Goal: Information Seeking & Learning: Learn about a topic

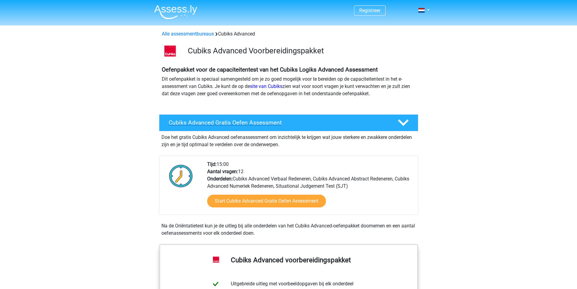
click at [407, 119] on icon at bounding box center [403, 122] width 11 height 11
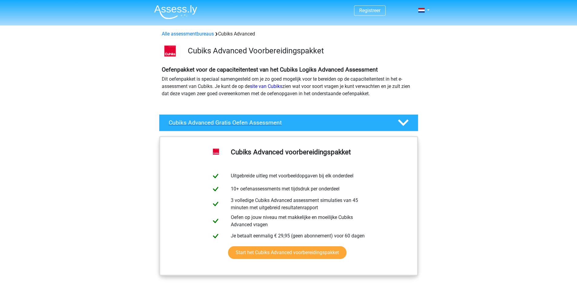
click at [407, 119] on icon at bounding box center [403, 122] width 11 height 11
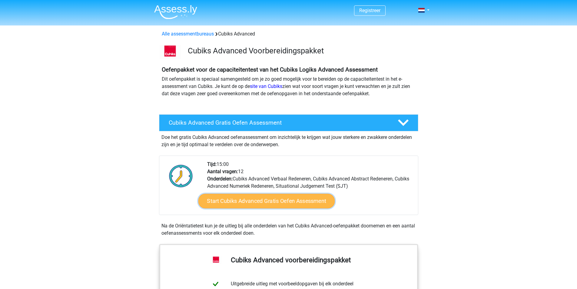
click at [264, 204] on link "Start Cubiks Advanced Gratis Oefen Assessment" at bounding box center [266, 201] width 137 height 15
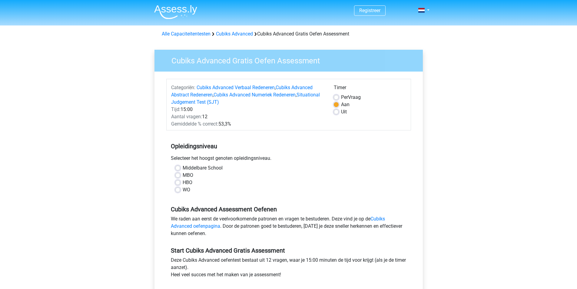
click at [183, 191] on label "WO" at bounding box center [187, 189] width 8 height 7
click at [179, 191] on input "WO" at bounding box center [177, 189] width 5 height 6
radio input "true"
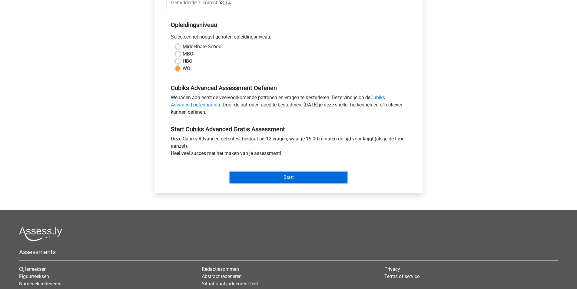
click at [275, 179] on input "Start" at bounding box center [289, 177] width 118 height 12
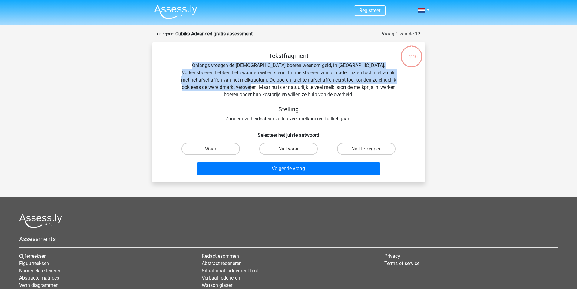
drag, startPoint x: 190, startPoint y: 63, endPoint x: 247, endPoint y: 85, distance: 61.5
click at [247, 85] on div "Tekstfragment Onlangs vroegen de Europese boeren weer om geld, in Brussel. Vark…" at bounding box center [289, 87] width 254 height 70
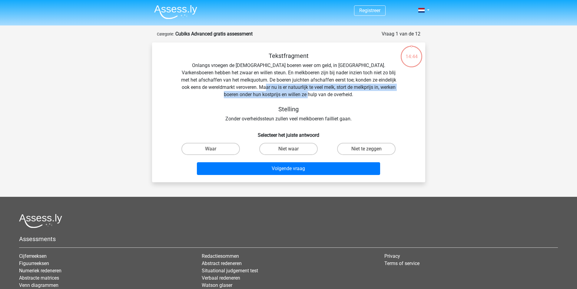
drag, startPoint x: 257, startPoint y: 85, endPoint x: 333, endPoint y: 95, distance: 75.9
click at [333, 95] on div "Tekstfragment Onlangs vroegen de Europese boeren weer om geld, in Brussel. Vark…" at bounding box center [289, 87] width 254 height 70
drag, startPoint x: 272, startPoint y: 88, endPoint x: 341, endPoint y: 95, distance: 69.5
click at [341, 95] on div "Tekstfragment Onlangs vroegen de Europese boeren weer om geld, in Brussel. Vark…" at bounding box center [289, 87] width 254 height 70
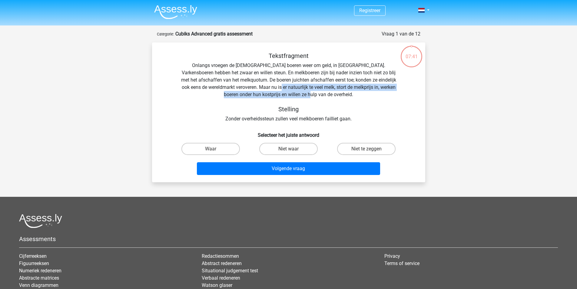
click at [341, 95] on div "Tekstfragment Onlangs vroegen de Europese boeren weer om geld, in Brussel. Vark…" at bounding box center [289, 87] width 254 height 70
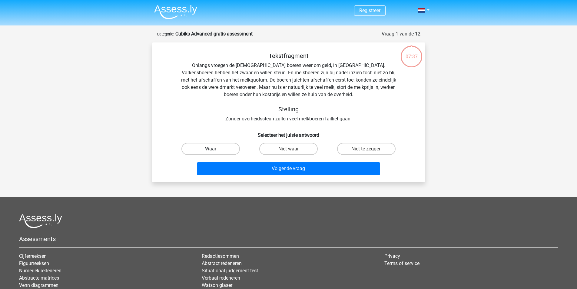
click at [202, 149] on label "Waar" at bounding box center [210, 149] width 58 height 12
click at [211, 149] on input "Waar" at bounding box center [213, 151] width 4 height 4
radio input "true"
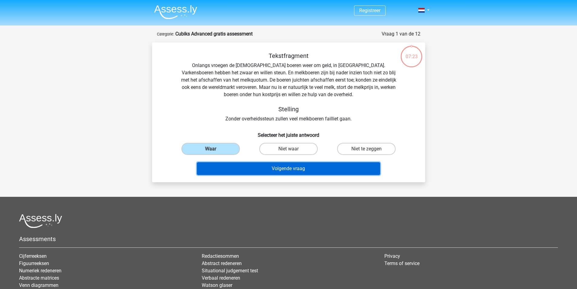
click at [285, 171] on button "Volgende vraag" at bounding box center [288, 168] width 183 height 13
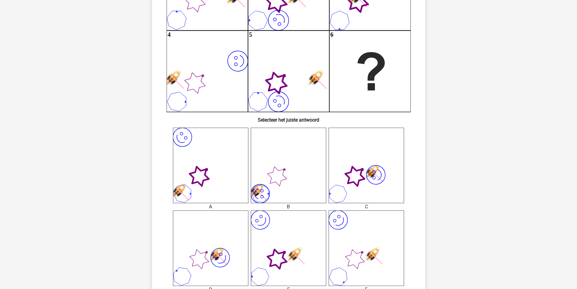
scroll to position [182, 0]
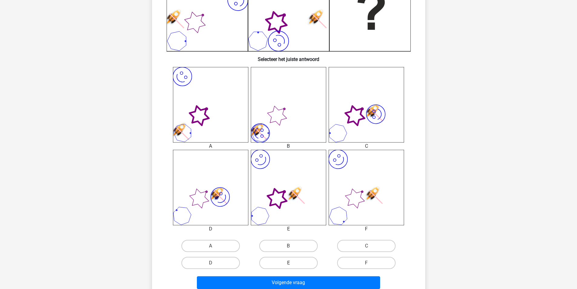
click at [293, 265] on label "E" at bounding box center [288, 263] width 58 height 12
click at [292, 265] on input "E" at bounding box center [290, 265] width 4 height 4
radio input "true"
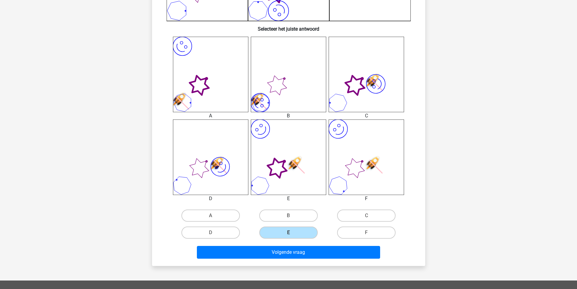
scroll to position [273, 0]
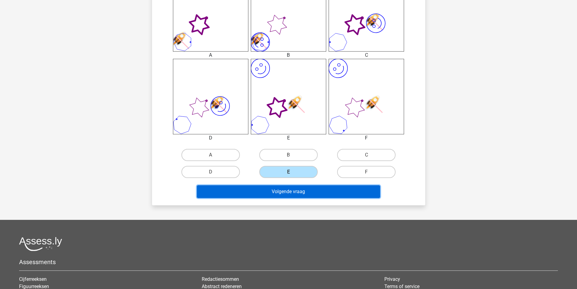
click at [300, 191] on button "Volgende vraag" at bounding box center [288, 191] width 183 height 13
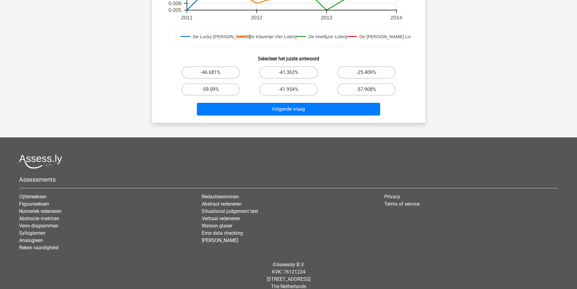
scroll to position [0, 0]
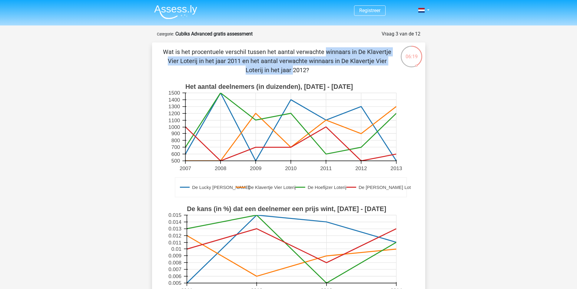
drag, startPoint x: 206, startPoint y: 51, endPoint x: 322, endPoint y: 58, distance: 116.2
click at [322, 58] on p "Wat is het procentuele verschil tussen het aantal verwachte winnaars in De Klav…" at bounding box center [277, 60] width 231 height 27
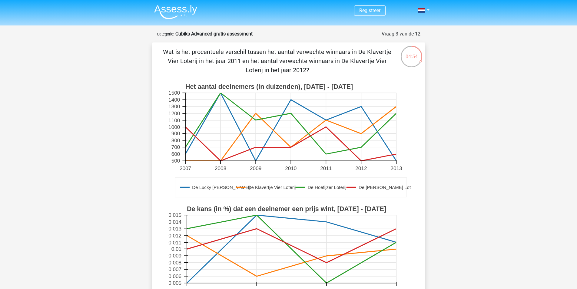
scroll to position [182, 0]
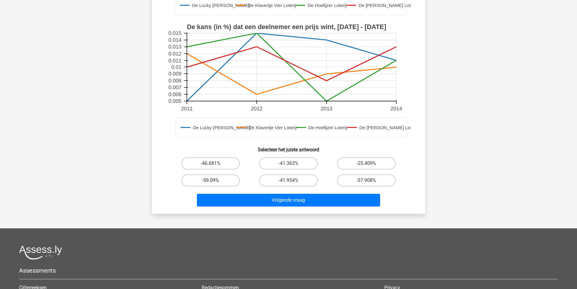
click at [215, 176] on label "-59.09%" at bounding box center [210, 180] width 58 height 12
click at [214, 180] on input "-59.09%" at bounding box center [213, 182] width 4 height 4
radio input "true"
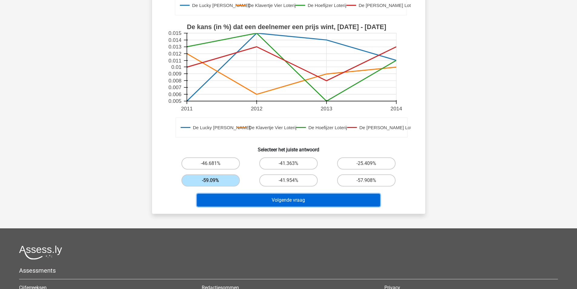
click at [257, 199] on button "Volgende vraag" at bounding box center [288, 200] width 183 height 13
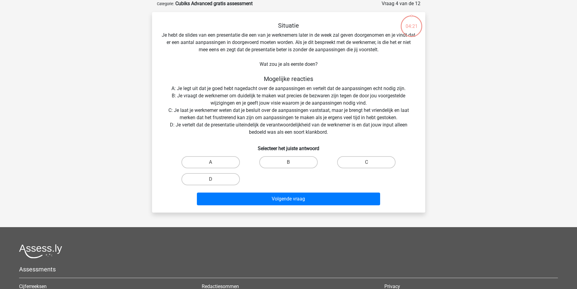
scroll to position [0, 0]
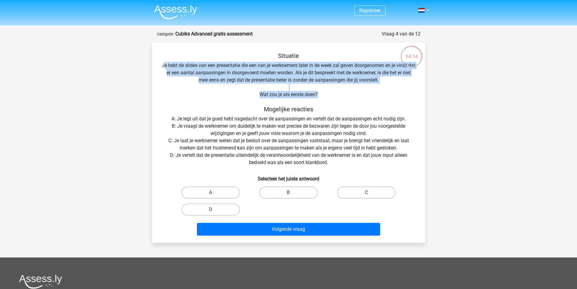
drag, startPoint x: 166, startPoint y: 63, endPoint x: 401, endPoint y: 97, distance: 237.2
click at [401, 97] on div "Situatie Je hebt de slides van een presentatie die een van je werknemers later …" at bounding box center [288, 145] width 268 height 186
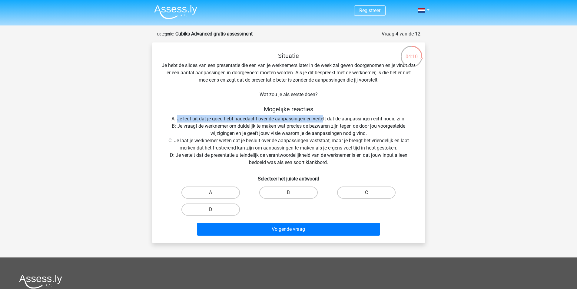
drag, startPoint x: 177, startPoint y: 118, endPoint x: 323, endPoint y: 118, distance: 146.0
click at [323, 118] on div "Situatie Je hebt de slides van een presentatie die een van je werknemers later …" at bounding box center [288, 145] width 268 height 186
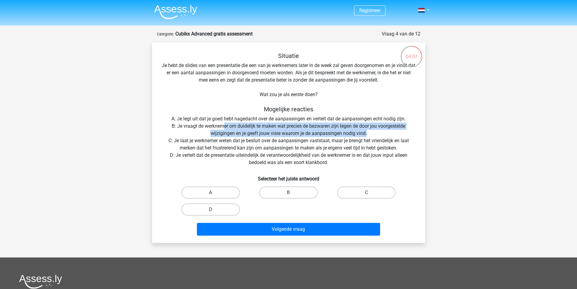
drag, startPoint x: 233, startPoint y: 126, endPoint x: 376, endPoint y: 132, distance: 143.4
click at [376, 132] on div "Situatie Je hebt de slides van een presentatie die een van je werknemers later …" at bounding box center [288, 145] width 268 height 186
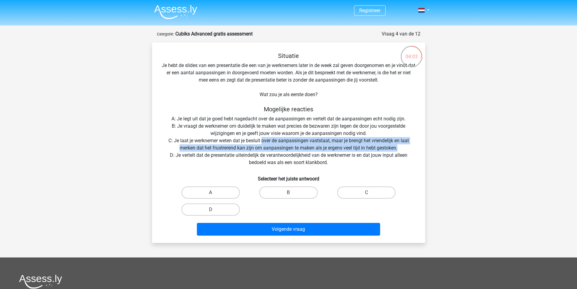
drag, startPoint x: 273, startPoint y: 141, endPoint x: 402, endPoint y: 147, distance: 129.2
click at [402, 147] on div "Situatie Je hebt de slides van een presentatie die een van je werknemers later …" at bounding box center [288, 145] width 268 height 186
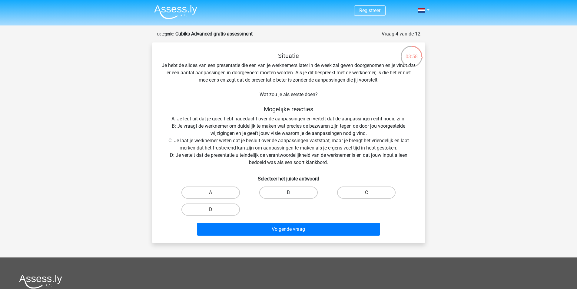
click at [281, 193] on label "B" at bounding box center [288, 192] width 58 height 12
click at [288, 193] on input "B" at bounding box center [290, 194] width 4 height 4
radio input "true"
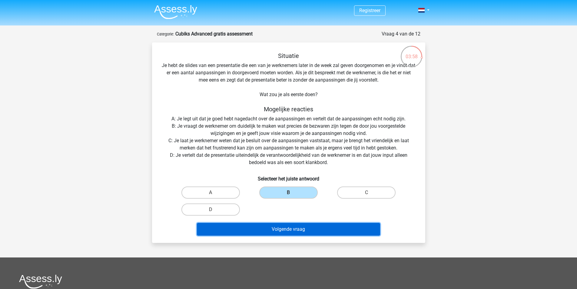
click at [297, 224] on button "Volgende vraag" at bounding box center [288, 229] width 183 height 13
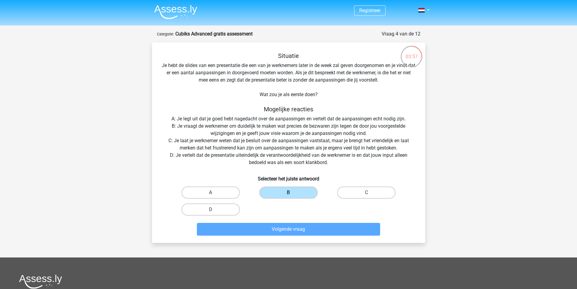
scroll to position [30, 0]
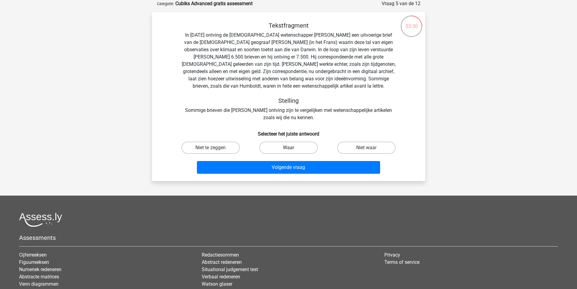
click at [294, 147] on label "Waar" at bounding box center [288, 147] width 58 height 12
click at [292, 148] on input "Waar" at bounding box center [290, 150] width 4 height 4
radio input "true"
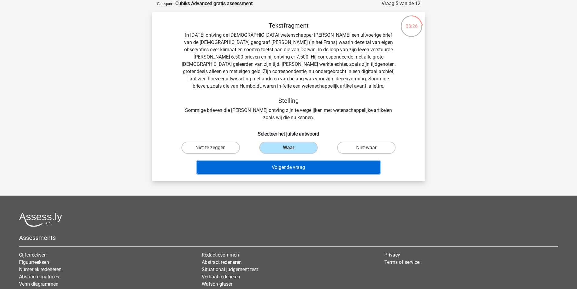
click at [306, 164] on button "Volgende vraag" at bounding box center [288, 167] width 183 height 13
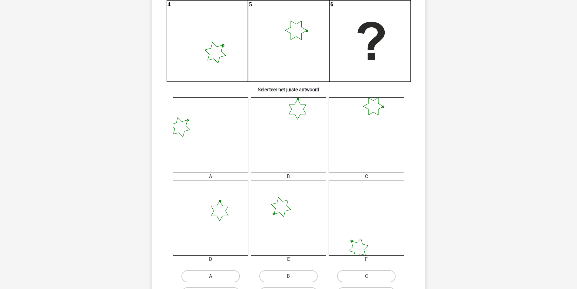
scroll to position [242, 0]
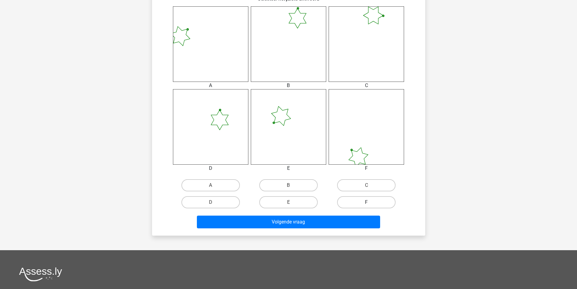
click at [371, 202] on label "F" at bounding box center [366, 202] width 58 height 12
click at [370, 202] on input "F" at bounding box center [369, 204] width 4 height 4
radio input "true"
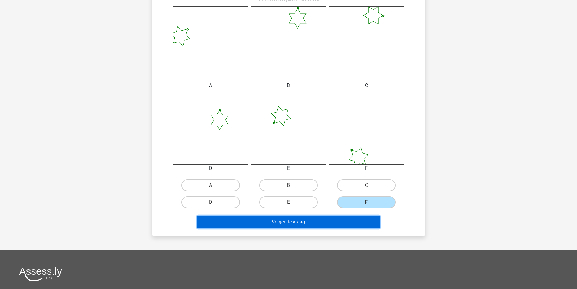
click at [336, 217] on button "Volgende vraag" at bounding box center [288, 221] width 183 height 13
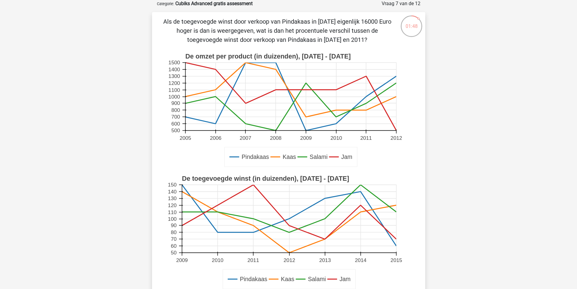
scroll to position [182, 0]
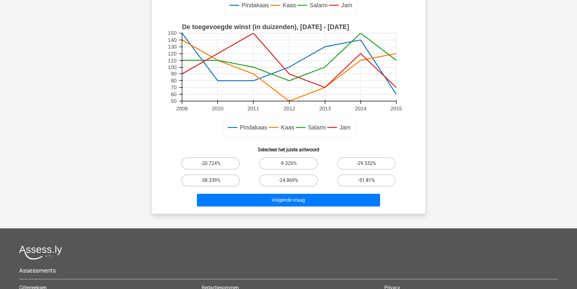
click at [383, 182] on label "-51.81%" at bounding box center [366, 180] width 58 height 12
click at [370, 182] on input "-51.81%" at bounding box center [369, 182] width 4 height 4
radio input "true"
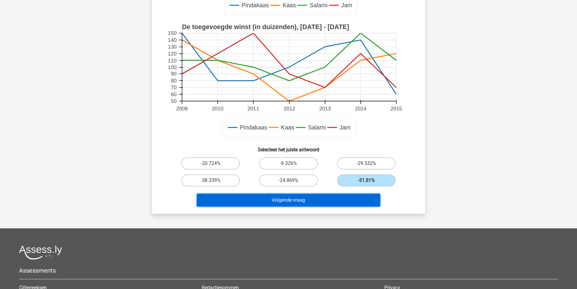
click at [356, 196] on button "Volgende vraag" at bounding box center [288, 200] width 183 height 13
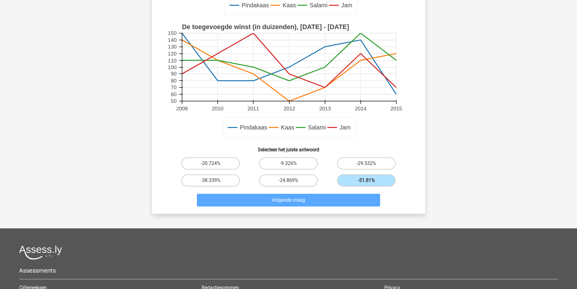
scroll to position [30, 0]
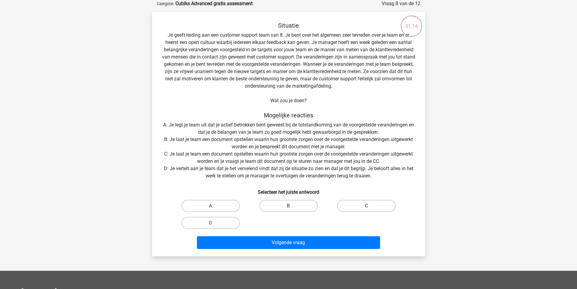
click at [281, 202] on label "B" at bounding box center [288, 206] width 58 height 12
click at [288, 206] on input "B" at bounding box center [290, 208] width 4 height 4
radio input "true"
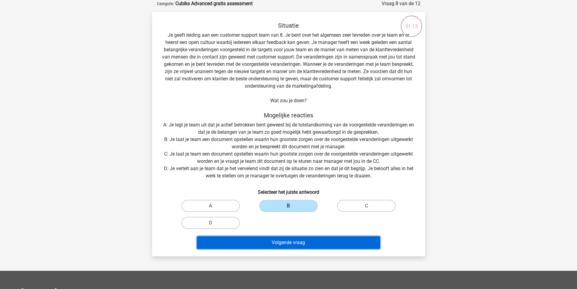
click at [292, 243] on button "Volgende vraag" at bounding box center [288, 242] width 183 height 13
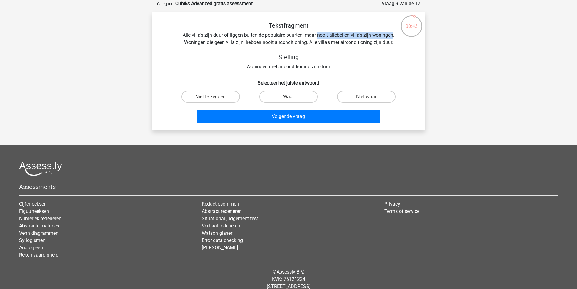
drag, startPoint x: 318, startPoint y: 35, endPoint x: 393, endPoint y: 36, distance: 74.8
click at [393, 36] on div "Tekstfragment Alle villa's zijn duur of liggen buiten de populaire buurten, maa…" at bounding box center [289, 46] width 254 height 48
click at [212, 37] on div "Tekstfragment Alle villa's zijn duur of liggen buiten de populaire buurten, maa…" at bounding box center [289, 46] width 254 height 48
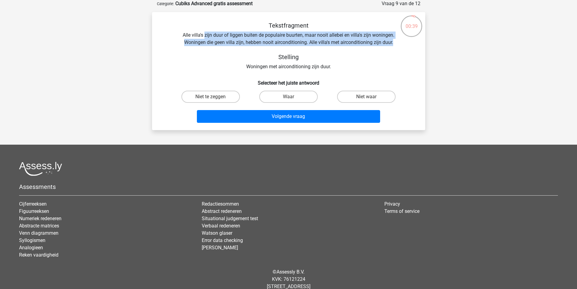
drag, startPoint x: 205, startPoint y: 36, endPoint x: 399, endPoint y: 42, distance: 194.0
click at [399, 42] on div "Tekstfragment Alle villa's zijn duur of liggen buiten de populaire buurten, maa…" at bounding box center [289, 46] width 254 height 48
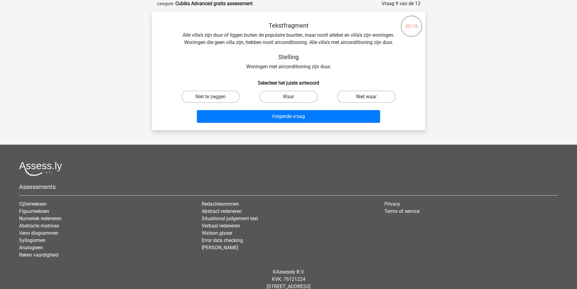
click at [366, 101] on label "Niet waar" at bounding box center [366, 97] width 58 height 12
click at [367, 101] on input "Niet waar" at bounding box center [369, 99] width 4 height 4
radio input "true"
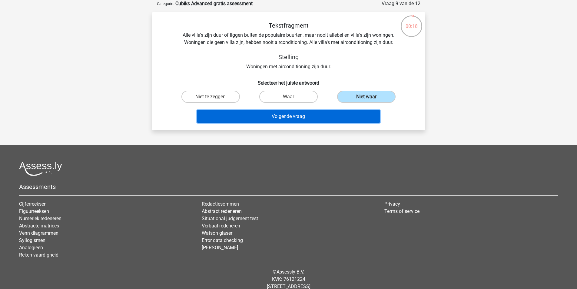
click at [349, 117] on button "Volgende vraag" at bounding box center [288, 116] width 183 height 13
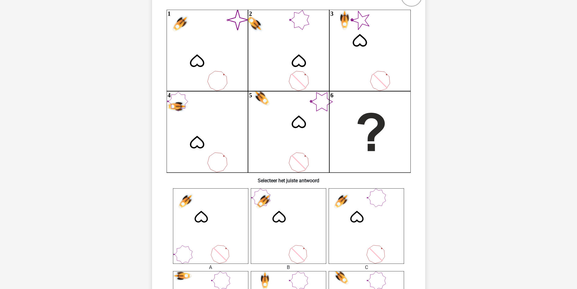
scroll to position [0, 0]
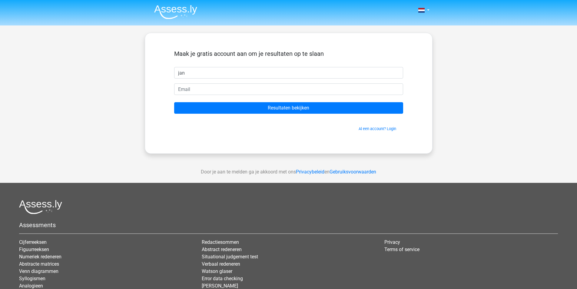
type input "jan"
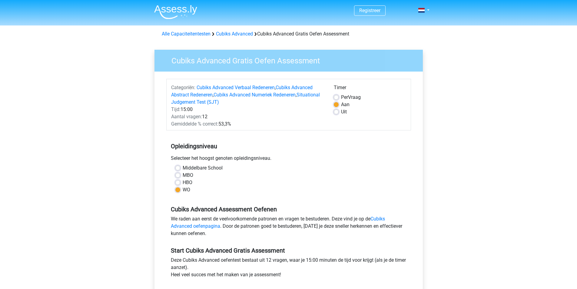
scroll to position [121, 0]
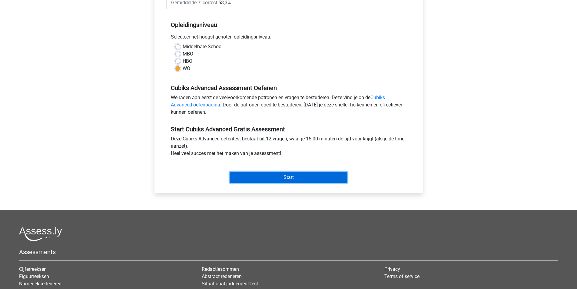
click at [292, 180] on input "Start" at bounding box center [289, 177] width 118 height 12
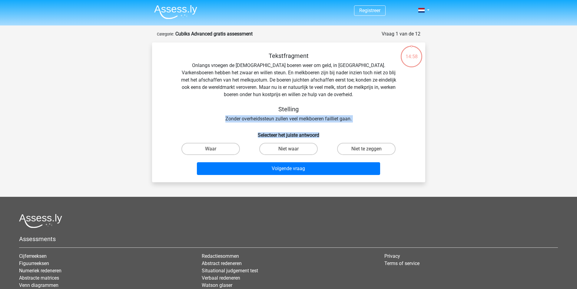
drag, startPoint x: 217, startPoint y: 115, endPoint x: 347, endPoint y: 123, distance: 130.5
click at [347, 123] on div "Tekstfragment Onlangs vroegen de [DEMOGRAPHIC_DATA] boeren weer om geld, in [GE…" at bounding box center [288, 114] width 268 height 125
click at [348, 120] on div "Tekstfragment Onlangs vroegen de [DEMOGRAPHIC_DATA] boeren weer om geld, in [GE…" at bounding box center [289, 87] width 254 height 70
click at [226, 150] on label "Waar" at bounding box center [210, 149] width 58 height 12
click at [214, 150] on input "Waar" at bounding box center [213, 151] width 4 height 4
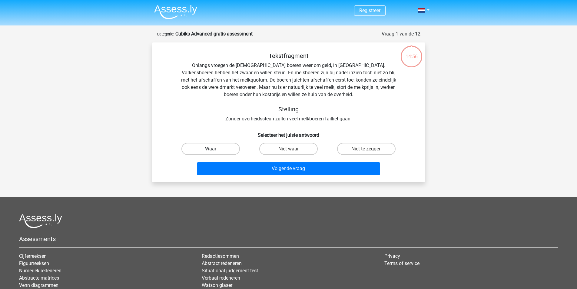
radio input "true"
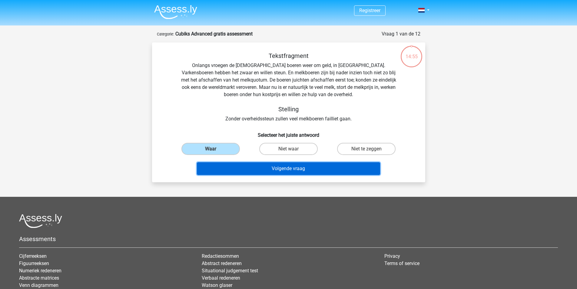
click at [324, 173] on button "Volgende vraag" at bounding box center [288, 168] width 183 height 13
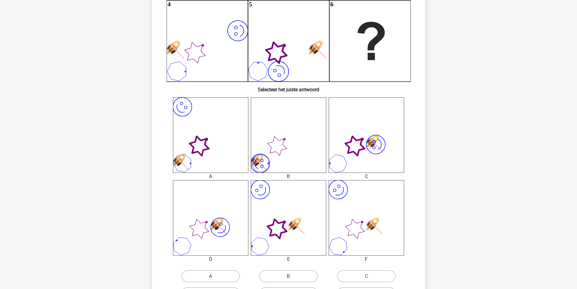
scroll to position [273, 0]
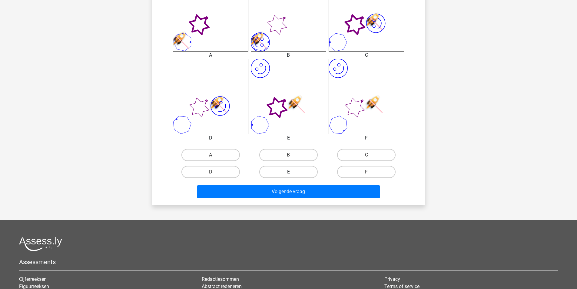
click at [293, 175] on label "E" at bounding box center [288, 172] width 58 height 12
click at [292, 175] on input "E" at bounding box center [290, 174] width 4 height 4
radio input "true"
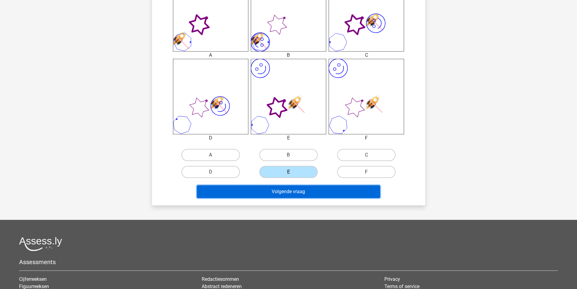
click at [296, 192] on button "Volgende vraag" at bounding box center [288, 191] width 183 height 13
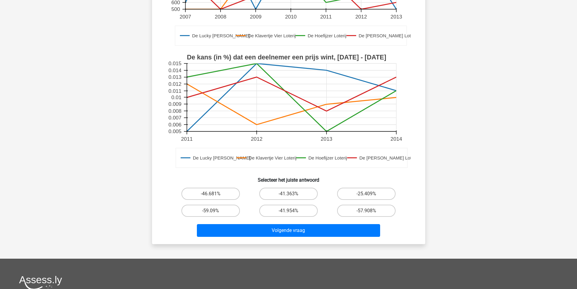
scroll to position [242, 0]
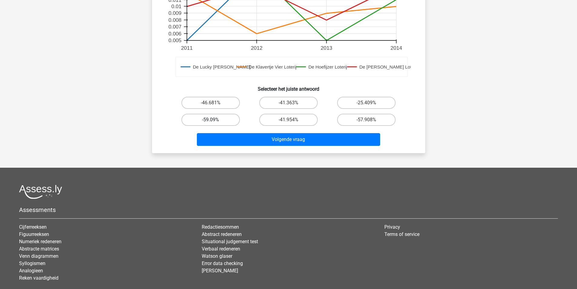
click at [218, 118] on label "-59.09%" at bounding box center [210, 120] width 58 height 12
click at [214, 120] on input "-59.09%" at bounding box center [213, 122] width 4 height 4
radio input "true"
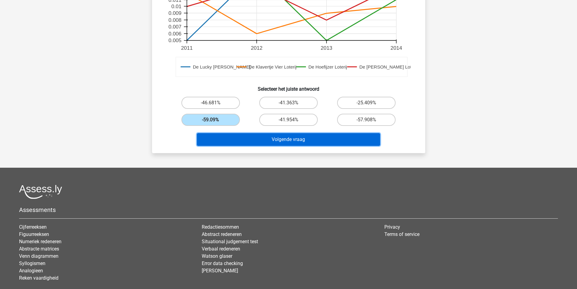
click at [273, 143] on button "Volgende vraag" at bounding box center [288, 139] width 183 height 13
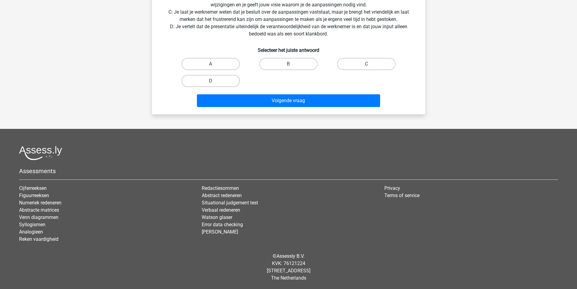
scroll to position [30, 0]
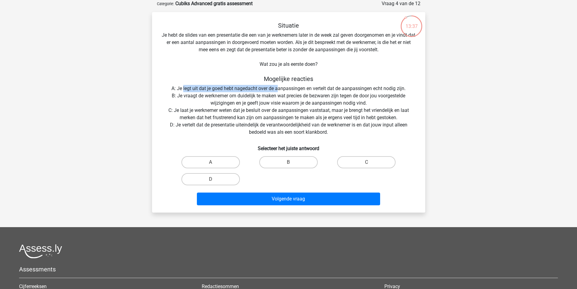
drag, startPoint x: 186, startPoint y: 91, endPoint x: 283, endPoint y: 91, distance: 97.2
click at [283, 91] on div "Situatie Je hebt de slides van een presentatie die een van je werknemers later …" at bounding box center [288, 115] width 268 height 186
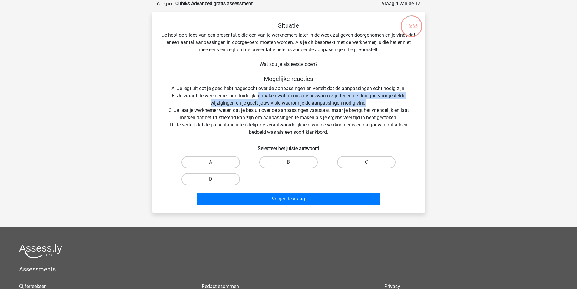
drag, startPoint x: 258, startPoint y: 94, endPoint x: 367, endPoint y: 100, distance: 108.9
click at [366, 100] on div "Situatie Je hebt de slides van een presentatie die een van je werknemers later …" at bounding box center [288, 115] width 268 height 186
click at [370, 102] on div "Situatie Je hebt de slides van een presentatie die een van je werknemers later …" at bounding box center [288, 115] width 268 height 186
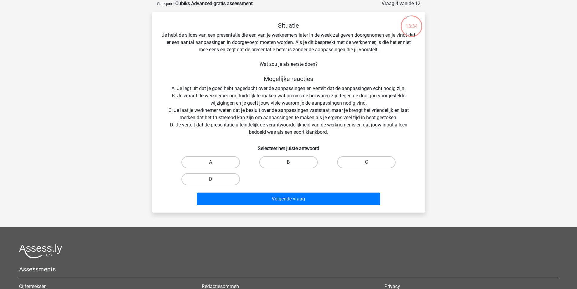
click at [271, 159] on label "B" at bounding box center [288, 162] width 58 height 12
click at [288, 162] on input "B" at bounding box center [290, 164] width 4 height 4
radio input "true"
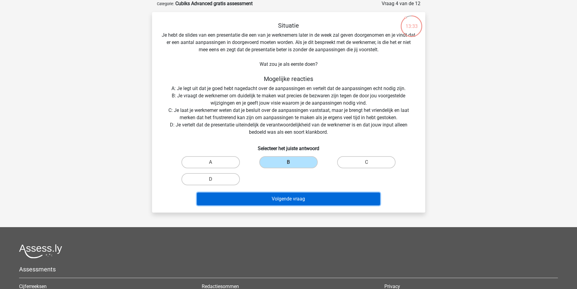
click at [281, 199] on button "Volgende vraag" at bounding box center [288, 198] width 183 height 13
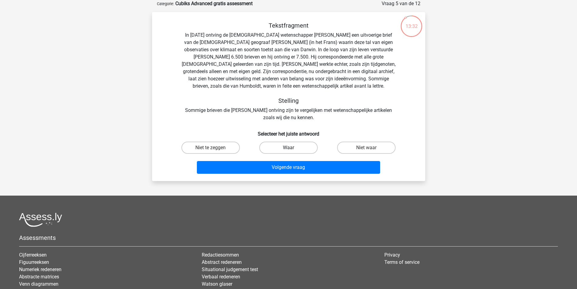
click at [282, 147] on label "Waar" at bounding box center [288, 147] width 58 height 12
click at [288, 148] on input "Waar" at bounding box center [290, 150] width 4 height 4
radio input "true"
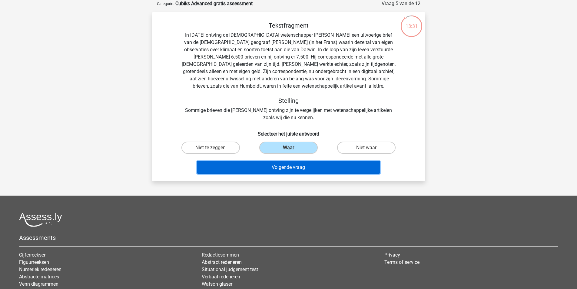
click at [290, 168] on button "Volgende vraag" at bounding box center [288, 167] width 183 height 13
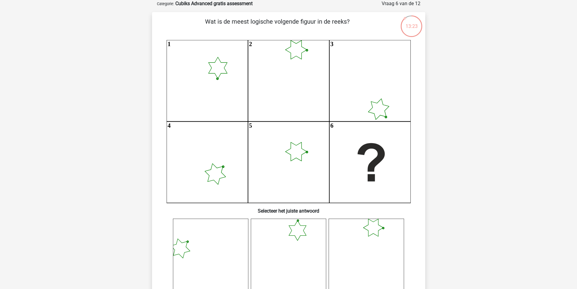
scroll to position [151, 0]
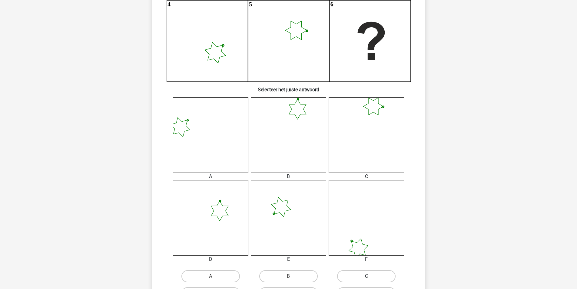
click at [367, 273] on label "C" at bounding box center [366, 276] width 58 height 12
click at [367, 276] on input "C" at bounding box center [369, 278] width 4 height 4
radio input "true"
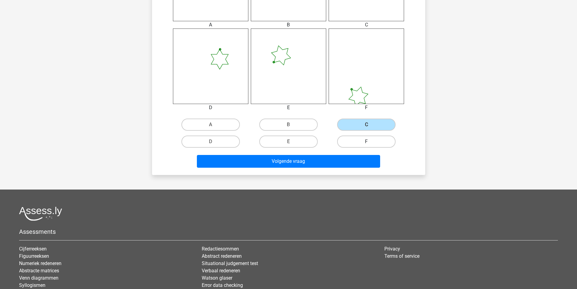
click at [360, 139] on label "F" at bounding box center [366, 141] width 58 height 12
click at [367, 141] on input "F" at bounding box center [369, 143] width 4 height 4
radio input "true"
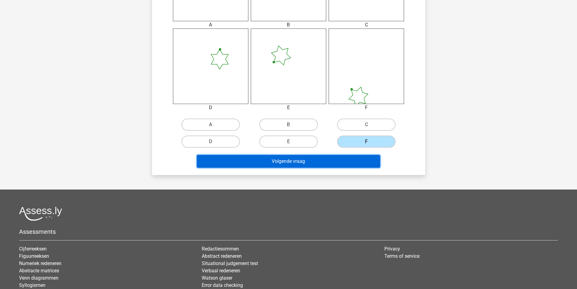
click at [346, 158] on button "Volgende vraag" at bounding box center [288, 161] width 183 height 13
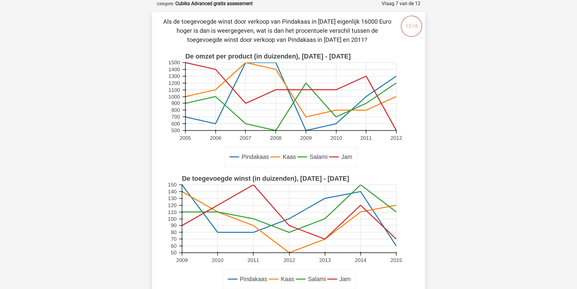
scroll to position [212, 0]
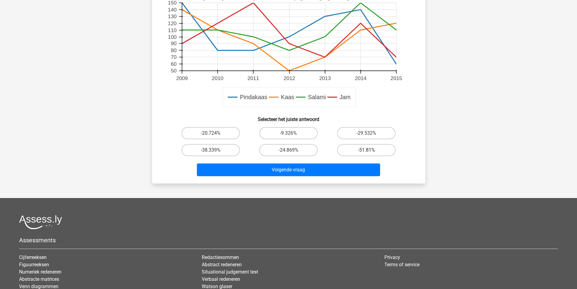
click at [355, 150] on label "-51.81%" at bounding box center [366, 150] width 58 height 12
click at [367, 150] on input "-51.81%" at bounding box center [369, 152] width 4 height 4
radio input "true"
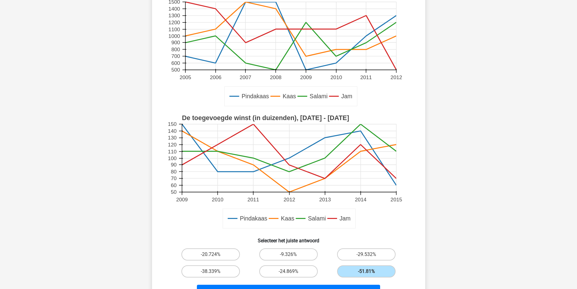
scroll to position [273, 0]
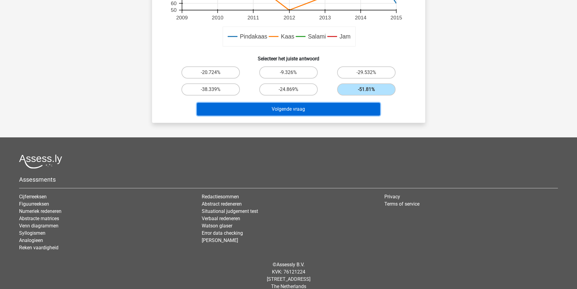
click at [344, 110] on button "Volgende vraag" at bounding box center [288, 109] width 183 height 13
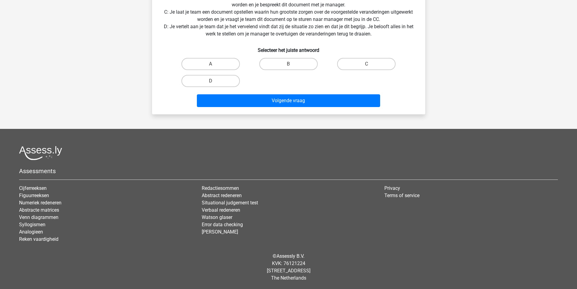
scroll to position [30, 0]
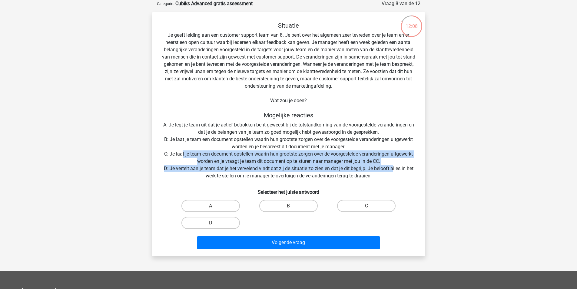
drag, startPoint x: 217, startPoint y: 159, endPoint x: 397, endPoint y: 174, distance: 179.6
click at [396, 169] on div "Situatie Je geeft leiding aan een customer support team van 8. Je bent over het…" at bounding box center [288, 136] width 268 height 229
click at [387, 176] on div "Situatie Je geeft leiding aan een customer support team van 8. Je bent over het…" at bounding box center [288, 136] width 268 height 229
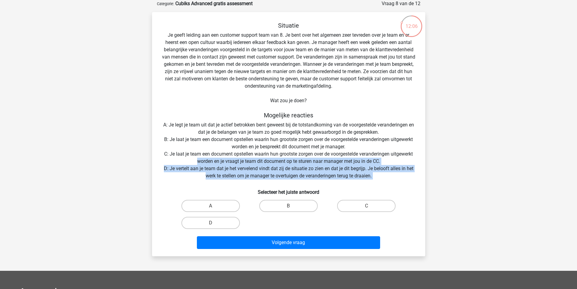
drag, startPoint x: 387, startPoint y: 176, endPoint x: 154, endPoint y: 161, distance: 232.8
click at [154, 161] on div "Situatie Je geeft leiding aan een customer support team van 8. Je bent over het…" at bounding box center [288, 136] width 268 height 229
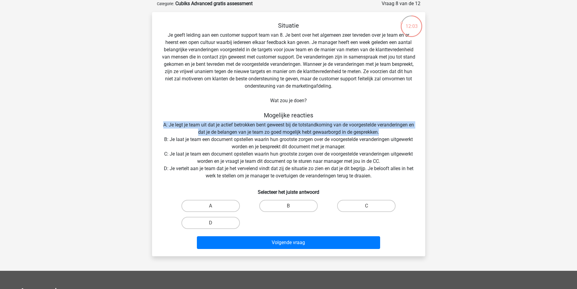
drag, startPoint x: 159, startPoint y: 123, endPoint x: 383, endPoint y: 134, distance: 224.1
click at [383, 134] on div "Situatie Je geeft leiding aan een customer support team van 8. Je bent over het…" at bounding box center [288, 136] width 268 height 229
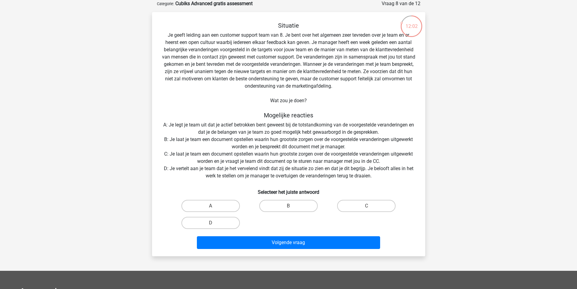
click at [289, 214] on div "B" at bounding box center [289, 205] width 78 height 17
click at [292, 210] on input "B" at bounding box center [290, 208] width 4 height 4
radio input "true"
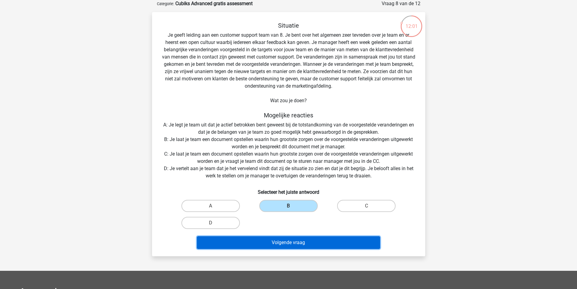
click at [294, 244] on button "Volgende vraag" at bounding box center [288, 242] width 183 height 13
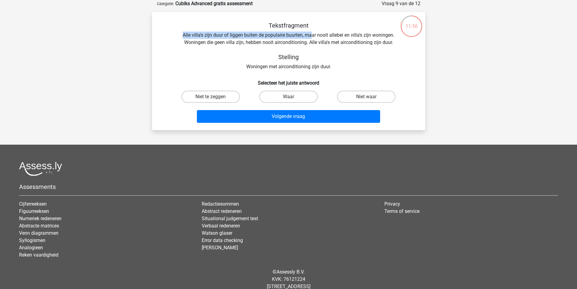
drag, startPoint x: 181, startPoint y: 35, endPoint x: 311, endPoint y: 37, distance: 129.7
click at [311, 37] on div "Tekstfragment Alle villa's zijn duur of liggen buiten de populaire buurten, maa…" at bounding box center [289, 46] width 254 height 48
drag, startPoint x: 308, startPoint y: 36, endPoint x: 311, endPoint y: 36, distance: 3.3
click at [313, 36] on div "Tekstfragment Alle villa's zijn duur of liggen buiten de populaire buurten, maa…" at bounding box center [289, 46] width 254 height 48
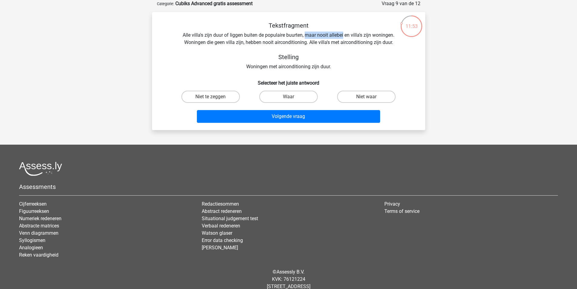
drag, startPoint x: 307, startPoint y: 36, endPoint x: 343, endPoint y: 36, distance: 36.7
click at [343, 36] on div "Tekstfragment Alle villa's zijn duur of liggen buiten de populaire buurten, maa…" at bounding box center [289, 46] width 254 height 48
drag, startPoint x: 350, startPoint y: 35, endPoint x: 423, endPoint y: 35, distance: 73.3
click at [423, 35] on div "Tekstfragment Alle villa's zijn duur of liggen buiten de populaire buurten, maa…" at bounding box center [288, 71] width 273 height 118
drag, startPoint x: 184, startPoint y: 44, endPoint x: 306, endPoint y: 42, distance: 122.7
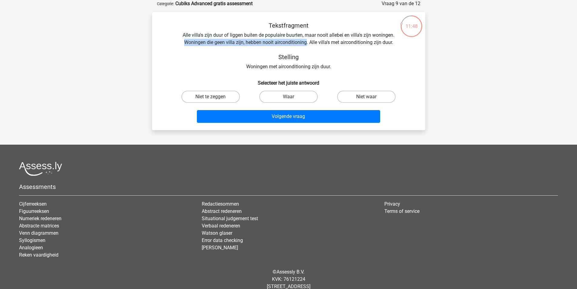
click at [306, 42] on div "Tekstfragment Alle villa's zijn duur of liggen buiten de populaire buurten, maa…" at bounding box center [289, 46] width 254 height 48
drag, startPoint x: 310, startPoint y: 41, endPoint x: 368, endPoint y: 43, distance: 57.6
click at [368, 43] on div "Tekstfragment Alle villa's zijn duur of liggen buiten de populaire buurten, maa…" at bounding box center [289, 46] width 254 height 48
click at [368, 47] on div "Tekstfragment Alle villa's zijn duur of liggen buiten de populaire buurten, maa…" at bounding box center [289, 46] width 254 height 48
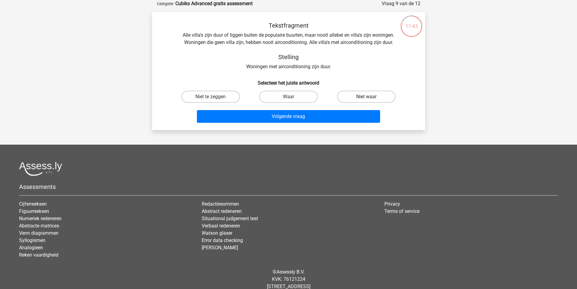
click at [373, 97] on label "Niet waar" at bounding box center [366, 97] width 58 height 12
click at [370, 97] on input "Niet waar" at bounding box center [369, 99] width 4 height 4
radio input "true"
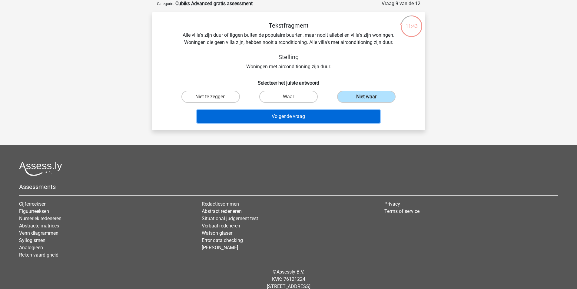
click at [341, 115] on button "Volgende vraag" at bounding box center [288, 116] width 183 height 13
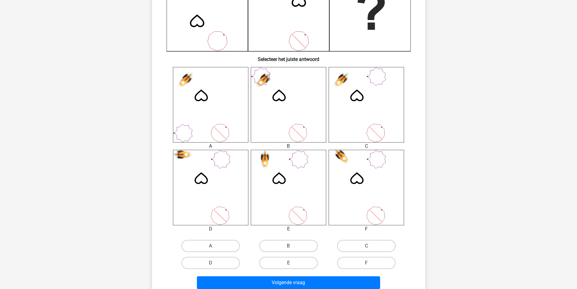
scroll to position [273, 0]
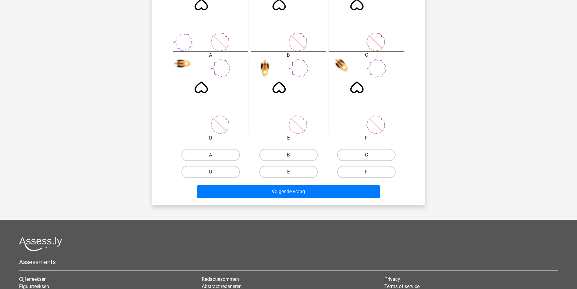
click at [383, 157] on label "C" at bounding box center [366, 155] width 58 height 12
click at [370, 157] on input "C" at bounding box center [369, 157] width 4 height 4
radio input "true"
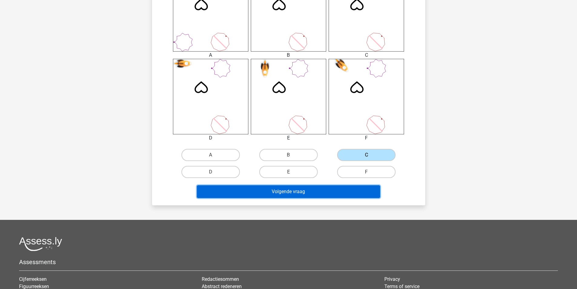
click at [316, 190] on button "Volgende vraag" at bounding box center [288, 191] width 183 height 13
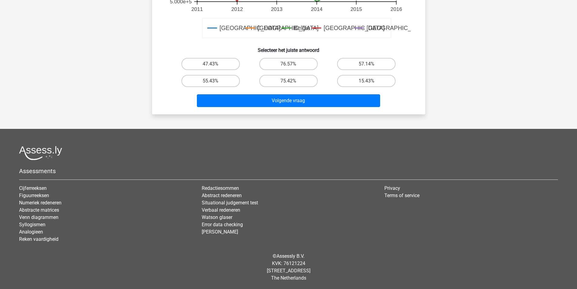
scroll to position [30, 0]
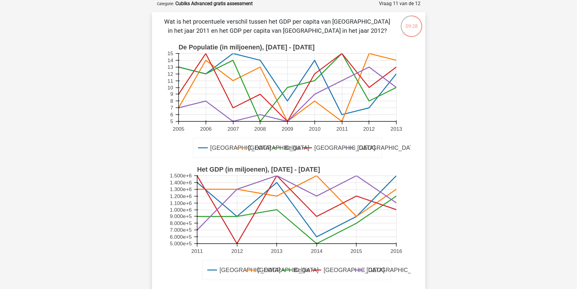
drag, startPoint x: 237, startPoint y: 18, endPoint x: 346, endPoint y: 29, distance: 110.0
click at [346, 29] on p "Wat is het procentuele verschil tussen het GDP per capita van [GEOGRAPHIC_DATA]…" at bounding box center [277, 26] width 231 height 18
drag, startPoint x: 164, startPoint y: 20, endPoint x: 349, endPoint y: 33, distance: 186.1
click at [349, 33] on p "Wat is het procentuele verschil tussen het GDP per capita van [GEOGRAPHIC_DATA]…" at bounding box center [277, 26] width 231 height 18
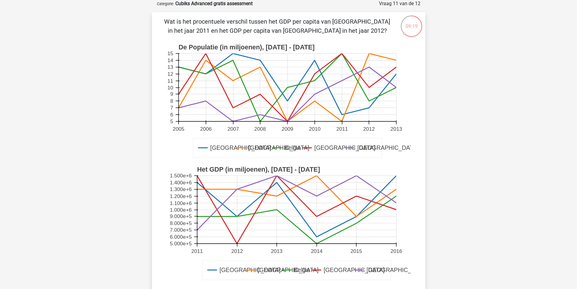
click at [349, 33] on p "Wat is het procentuele verschil tussen het GDP per capita van [GEOGRAPHIC_DATA]…" at bounding box center [277, 26] width 231 height 18
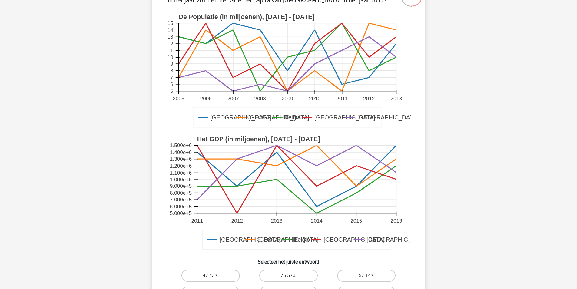
scroll to position [182, 0]
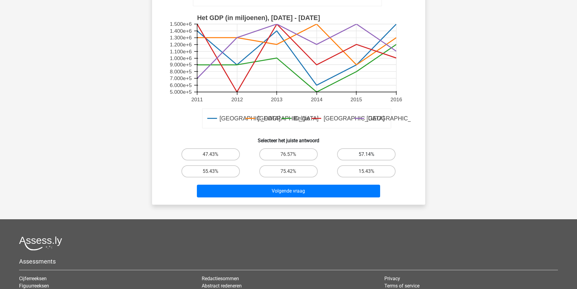
click at [373, 157] on label "57.14%" at bounding box center [366, 154] width 58 height 12
click at [370, 157] on input "57.14%" at bounding box center [369, 156] width 4 height 4
radio input "true"
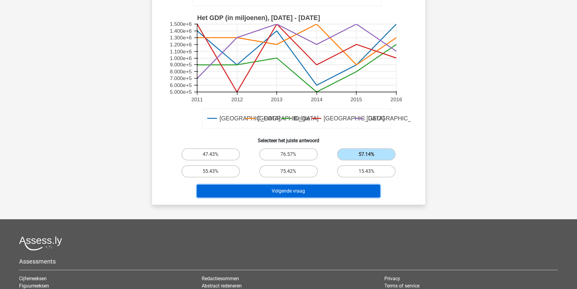
click at [319, 191] on button "Volgende vraag" at bounding box center [288, 190] width 183 height 13
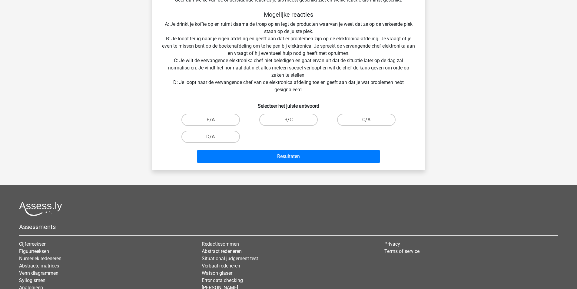
scroll to position [30, 0]
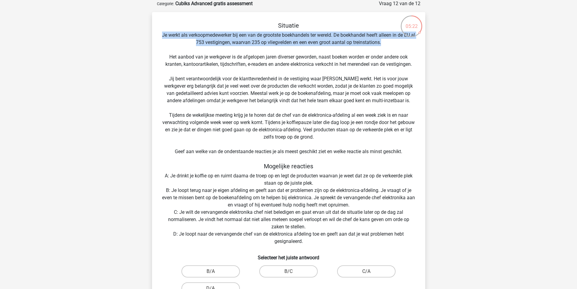
drag, startPoint x: 156, startPoint y: 34, endPoint x: 386, endPoint y: 45, distance: 230.5
click at [386, 45] on div "Situatie Je werkt als verkoopmedewerker bij een van de grootste boekhandels ter…" at bounding box center [288, 169] width 268 height 295
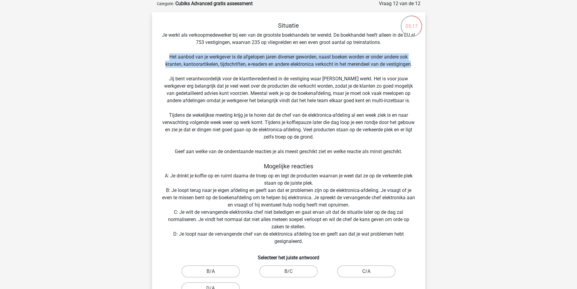
drag, startPoint x: 162, startPoint y: 58, endPoint x: 412, endPoint y: 66, distance: 250.3
click at [412, 66] on div "Situatie Je werkt als verkoopmedewerker bij een van de grootste boekhandels ter…" at bounding box center [288, 169] width 268 height 295
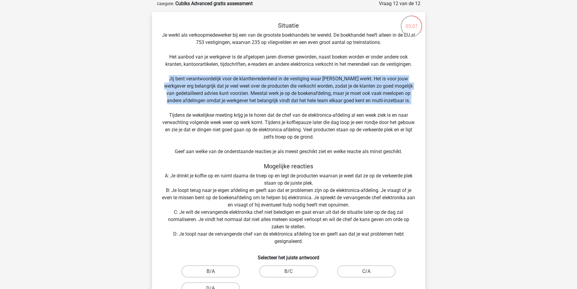
drag, startPoint x: 165, startPoint y: 78, endPoint x: 407, endPoint y: 106, distance: 242.8
click at [407, 106] on div "Situatie Je werkt als verkoopmedewerker bij een van de grootste boekhandels ter…" at bounding box center [288, 169] width 268 height 295
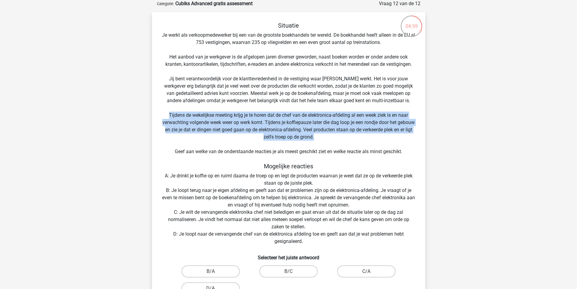
drag, startPoint x: 165, startPoint y: 115, endPoint x: 346, endPoint y: 137, distance: 182.5
click at [346, 137] on div "Situatie Je werkt als verkoopmedewerker bij een van de grootste boekhandels ter…" at bounding box center [288, 169] width 268 height 295
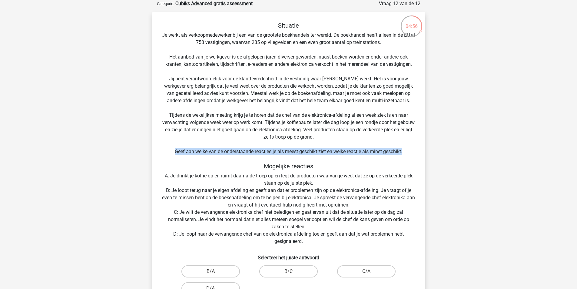
drag, startPoint x: 164, startPoint y: 154, endPoint x: 407, endPoint y: 152, distance: 242.6
click at [407, 152] on div "Situatie Je werkt als verkoopmedewerker bij een van de grootste boekhandels ter…" at bounding box center [288, 169] width 268 height 295
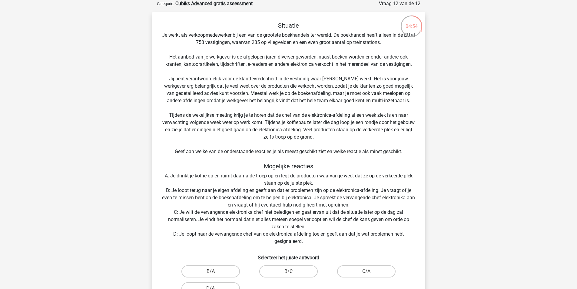
scroll to position [91, 0]
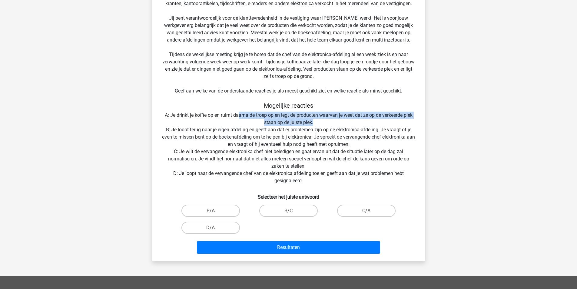
drag, startPoint x: 237, startPoint y: 116, endPoint x: 319, endPoint y: 123, distance: 82.4
click at [319, 123] on div "Situatie Je werkt als verkoopmedewerker bij een van de grootste boekhandels ter…" at bounding box center [288, 108] width 268 height 295
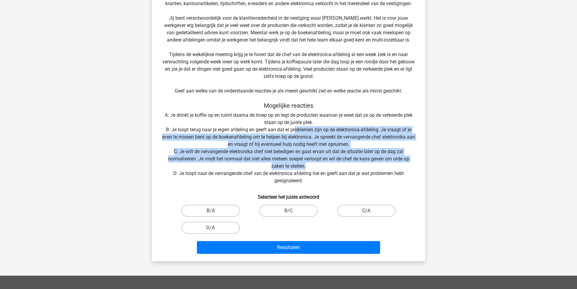
drag, startPoint x: 295, startPoint y: 128, endPoint x: 321, endPoint y: 167, distance: 46.6
click at [321, 167] on div "Situatie Je werkt als verkoopmedewerker bij een van de grootste boekhandels ter…" at bounding box center [288, 108] width 268 height 295
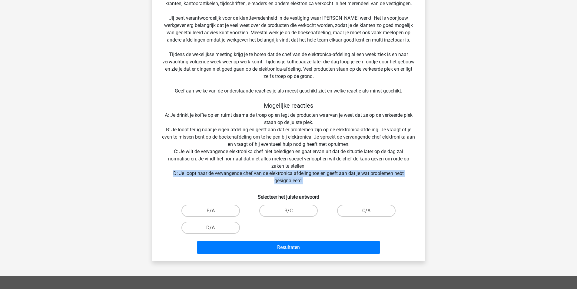
drag, startPoint x: 172, startPoint y: 171, endPoint x: 318, endPoint y: 181, distance: 146.4
click at [318, 181] on div "Situatie Je werkt als verkoopmedewerker bij een van de grootste boekhandels ter…" at bounding box center [288, 108] width 268 height 295
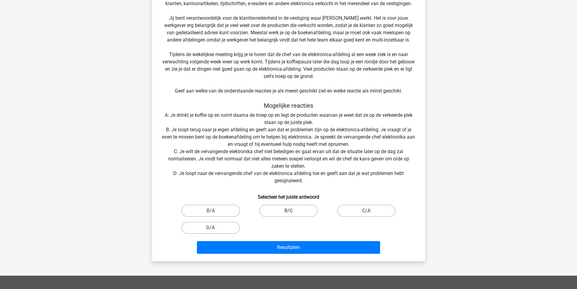
click at [287, 210] on label "B/C" at bounding box center [288, 210] width 58 height 12
click at [288, 211] on input "B/C" at bounding box center [290, 213] width 4 height 4
radio input "true"
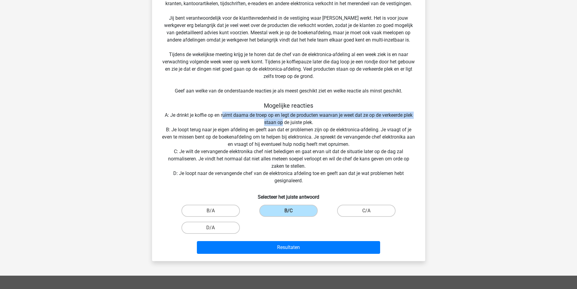
drag, startPoint x: 222, startPoint y: 114, endPoint x: 282, endPoint y: 121, distance: 60.4
click at [282, 121] on div "Situatie Je werkt als verkoopmedewerker bij een van de grootste boekhandels ter…" at bounding box center [288, 108] width 268 height 295
click at [223, 212] on label "B/A" at bounding box center [210, 210] width 58 height 12
click at [214, 212] on input "B/A" at bounding box center [213, 213] width 4 height 4
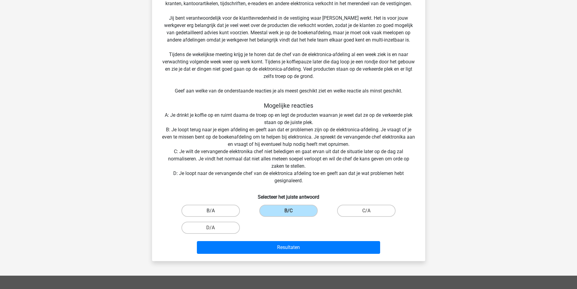
radio input "true"
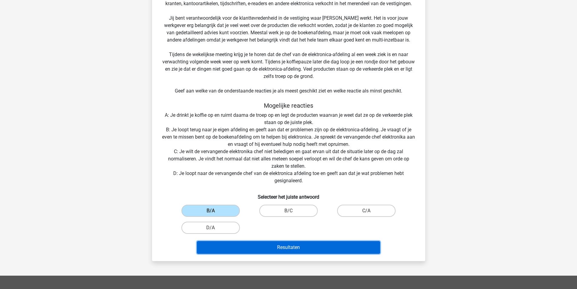
click at [293, 248] on button "Resultaten" at bounding box center [288, 247] width 183 height 13
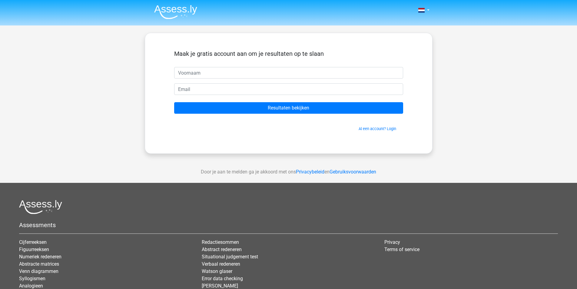
click at [198, 72] on input "text" at bounding box center [288, 73] width 229 height 12
type input "jan"
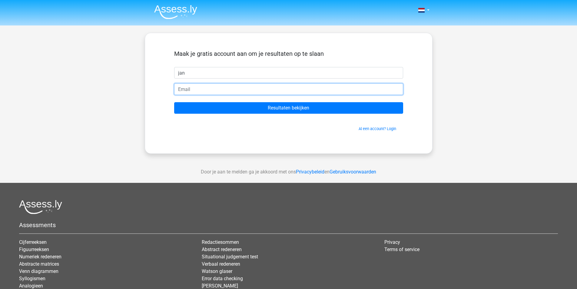
click at [235, 91] on input "email" at bounding box center [288, 89] width 229 height 12
type input "[EMAIL_ADDRESS][DOMAIN_NAME]"
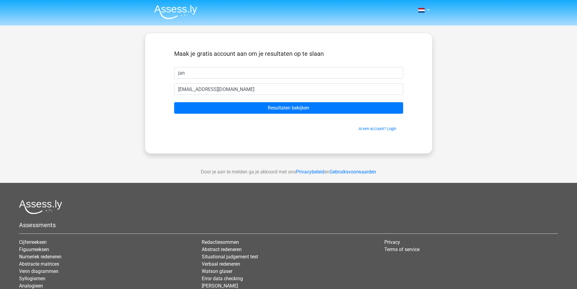
click at [275, 101] on form "Maak je gratis account aan om je resultaten op te slaan jan jantje.43210@gmail.…" at bounding box center [288, 90] width 229 height 81
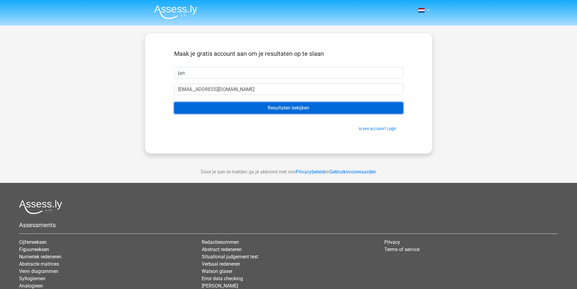
click at [278, 106] on input "Resultaten bekijken" at bounding box center [288, 108] width 229 height 12
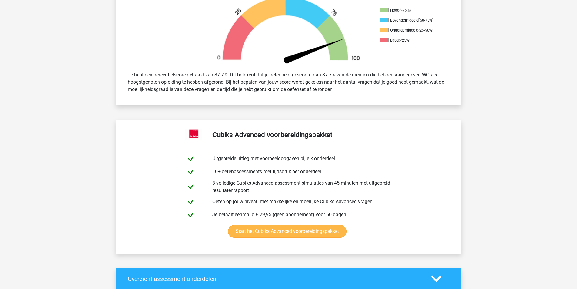
scroll to position [364, 0]
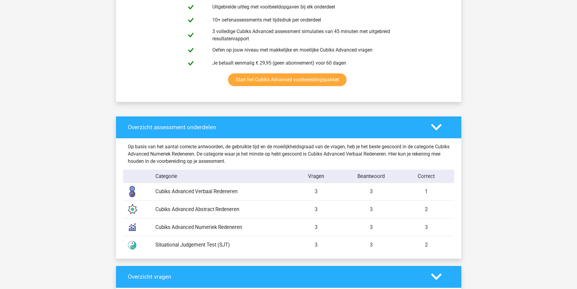
drag, startPoint x: 311, startPoint y: 192, endPoint x: 454, endPoint y: 201, distance: 142.9
click at [450, 201] on div "Op basis van het aantal correcte antwoorden, de gebruikte tijd en de moeilijkhe…" at bounding box center [289, 198] width 322 height 120
click at [446, 201] on div "Cubiks Advanced Abstract Redeneren 3 3 2" at bounding box center [288, 209] width 331 height 18
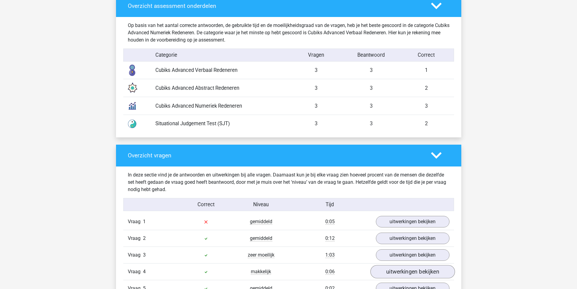
scroll to position [636, 0]
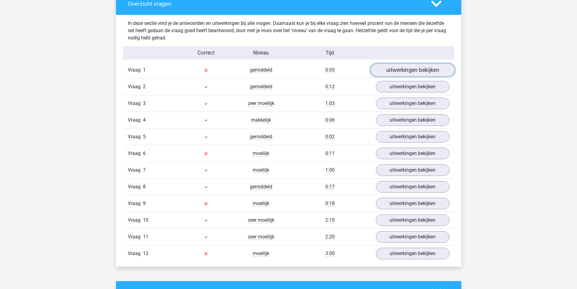
click at [403, 70] on link "uitwerkingen bekijken" at bounding box center [412, 69] width 85 height 13
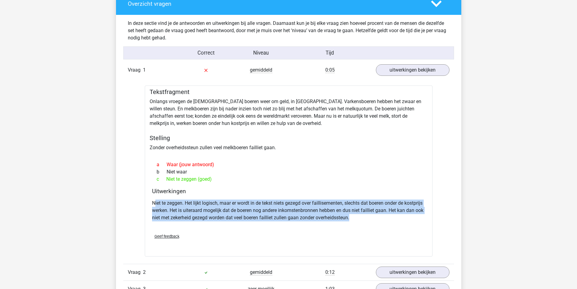
drag, startPoint x: 154, startPoint y: 203, endPoint x: 390, endPoint y: 219, distance: 236.5
click at [390, 219] on p "Niet te zeggen. Het lijkt logisch, maar er wordt in de tekst niets gezegd over …" at bounding box center [288, 210] width 273 height 22
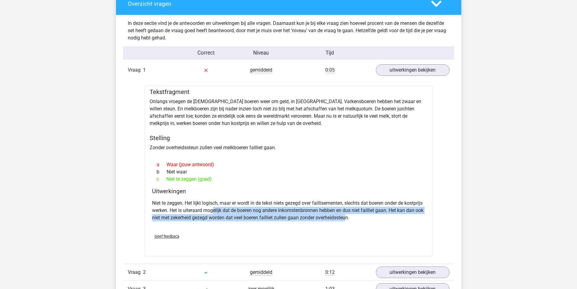
drag, startPoint x: 233, startPoint y: 211, endPoint x: 396, endPoint y: 218, distance: 163.4
click at [396, 218] on p "Niet te zeggen. Het lijkt logisch, maar er wordt in de tekst niets gezegd over …" at bounding box center [288, 210] width 273 height 22
click at [399, 218] on p "Niet te zeggen. Het lijkt logisch, maar er wordt in de tekst niets gezegd over …" at bounding box center [288, 210] width 273 height 22
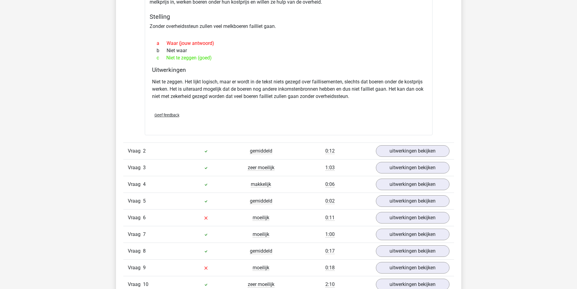
scroll to position [909, 0]
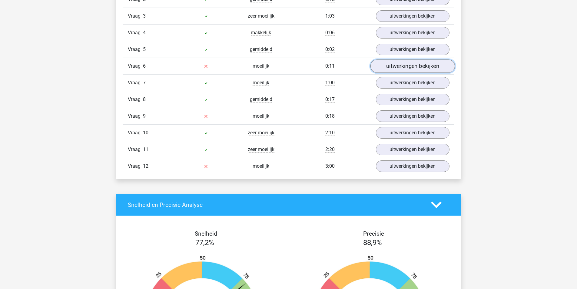
click at [410, 65] on link "uitwerkingen bekijken" at bounding box center [412, 65] width 85 height 13
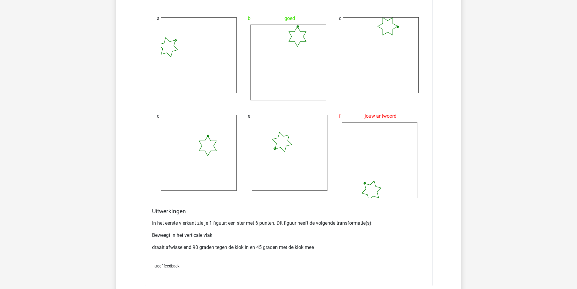
scroll to position [1242, 0]
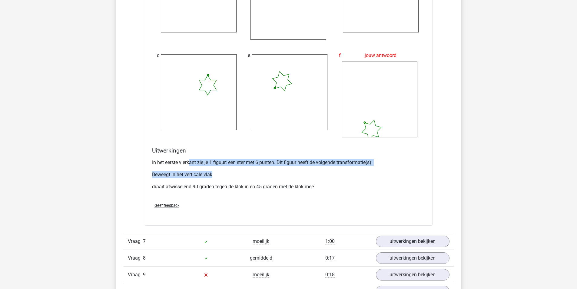
drag, startPoint x: 191, startPoint y: 163, endPoint x: 243, endPoint y: 171, distance: 52.9
click at [243, 171] on div "In het eerste vierkant zie je 1 figuur: een ster met 6 punten. Dit figuur heeft…" at bounding box center [288, 176] width 273 height 41
click at [243, 171] on p "Beweegt in het verticale vlak" at bounding box center [288, 174] width 273 height 7
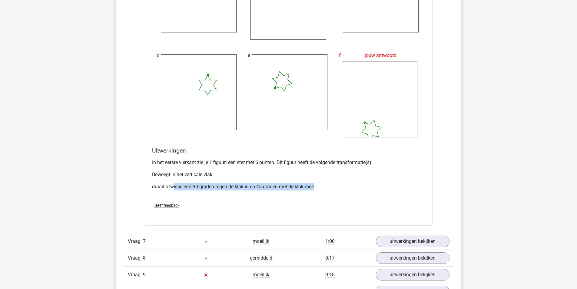
drag, startPoint x: 173, startPoint y: 188, endPoint x: 347, endPoint y: 188, distance: 174.2
click at [347, 188] on p "draait afwisselend 90 graden tegen de klok in en 45 graden met de klok mee" at bounding box center [288, 186] width 273 height 7
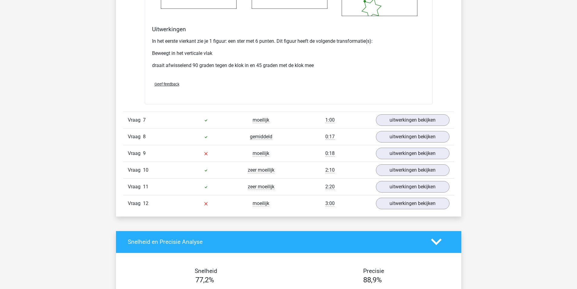
scroll to position [1393, 0]
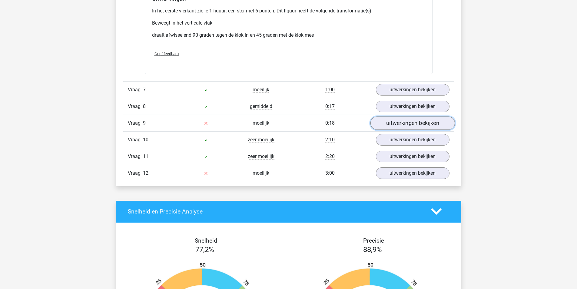
click at [392, 122] on link "uitwerkingen bekijken" at bounding box center [412, 122] width 85 height 13
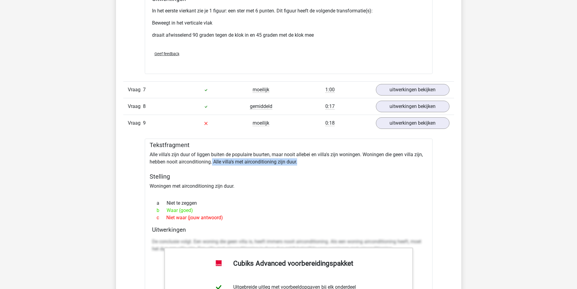
drag, startPoint x: 212, startPoint y: 162, endPoint x: 312, endPoint y: 164, distance: 100.0
click at [312, 164] on div "Tekstfragment Alle villa's zijn duur of liggen buiten de populaire buurten, maa…" at bounding box center [289, 291] width 288 height 307
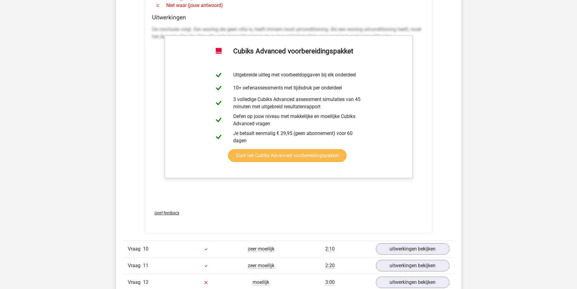
scroll to position [1636, 0]
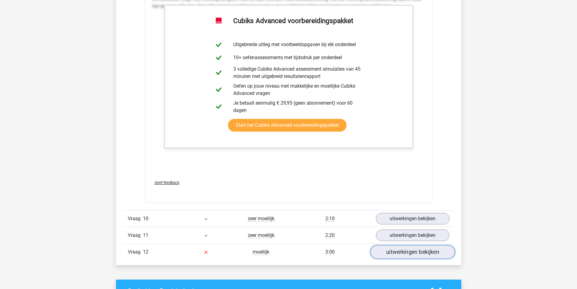
click at [407, 248] on link "uitwerkingen bekijken" at bounding box center [412, 251] width 85 height 13
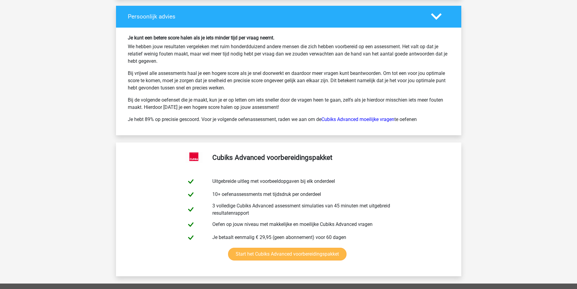
scroll to position [2726, 0]
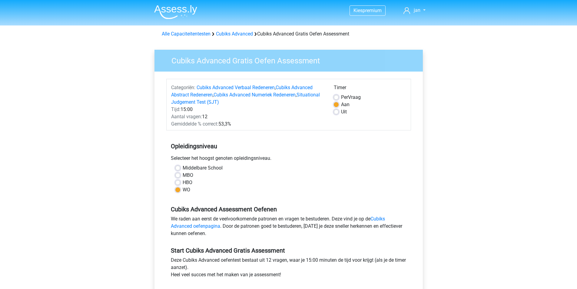
scroll to position [121, 0]
